Goal: Navigation & Orientation: Find specific page/section

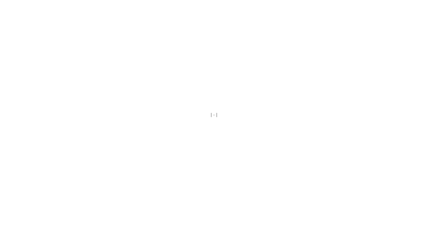
drag, startPoint x: 0, startPoint y: 0, endPoint x: 165, endPoint y: 142, distance: 217.6
click at [165, 142] on div at bounding box center [214, 115] width 428 height 230
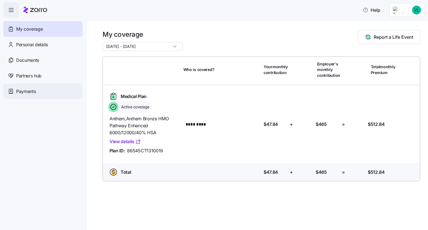
click at [30, 90] on span "Payments" at bounding box center [25, 91] width 19 height 7
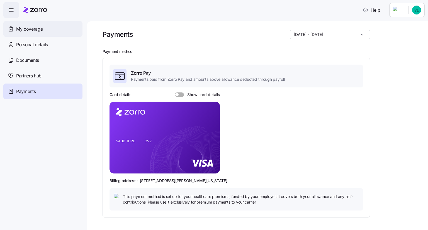
click at [39, 29] on span "My coverage" at bounding box center [29, 29] width 26 height 7
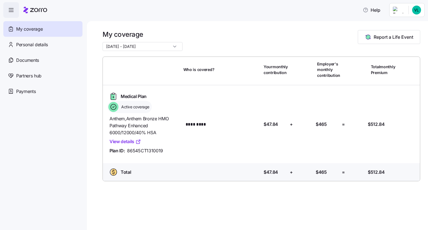
click at [131, 141] on link "View details" at bounding box center [124, 141] width 31 height 7
